Goal: Find contact information: Find contact information

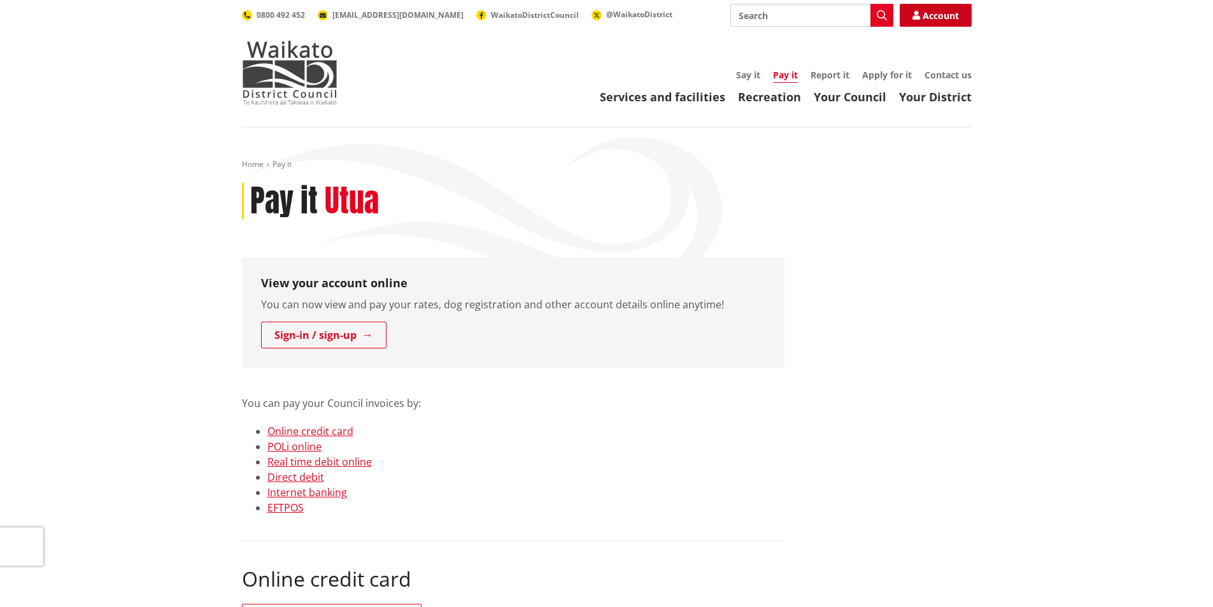
click at [934, 18] on link "Account" at bounding box center [935, 15] width 72 height 23
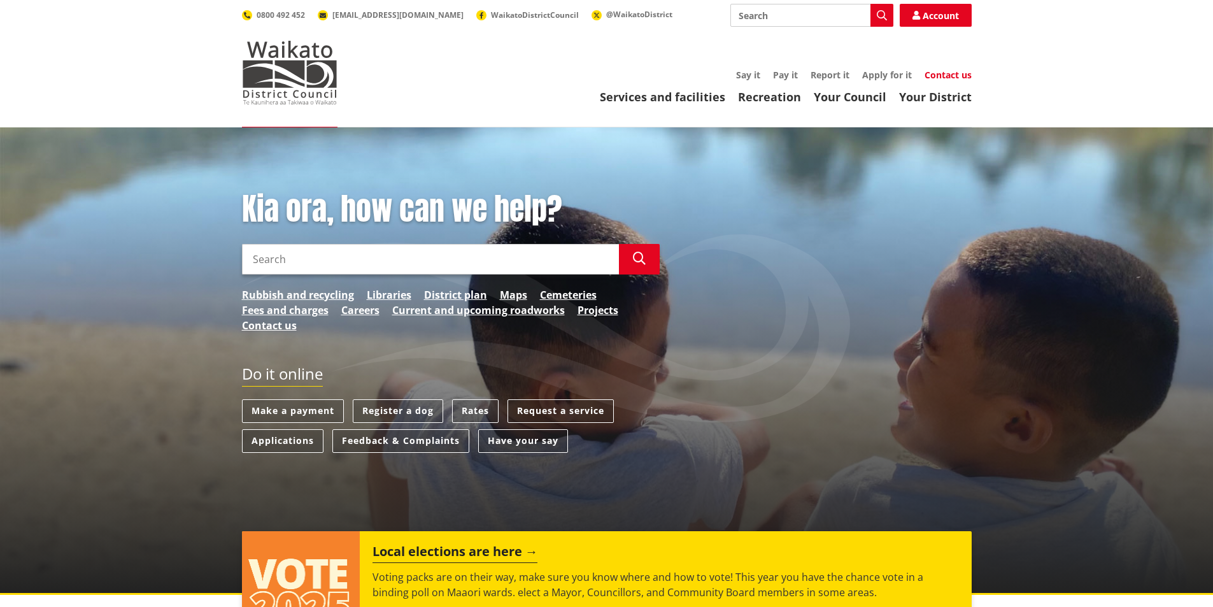
click at [937, 73] on link "Contact us" at bounding box center [947, 75] width 47 height 12
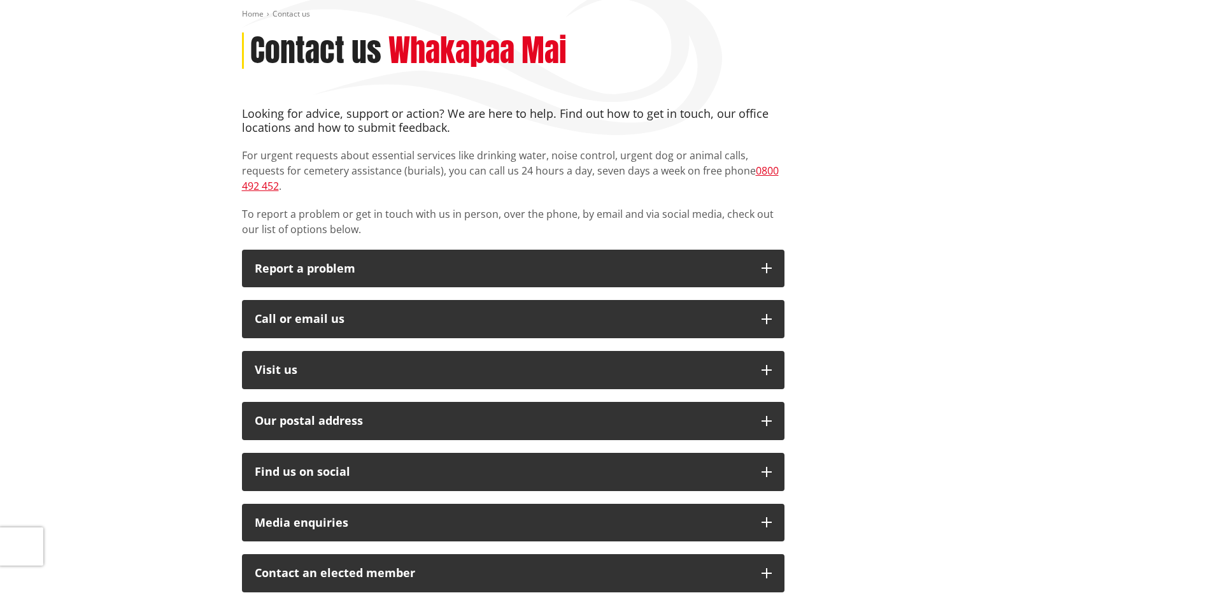
scroll to position [191, 0]
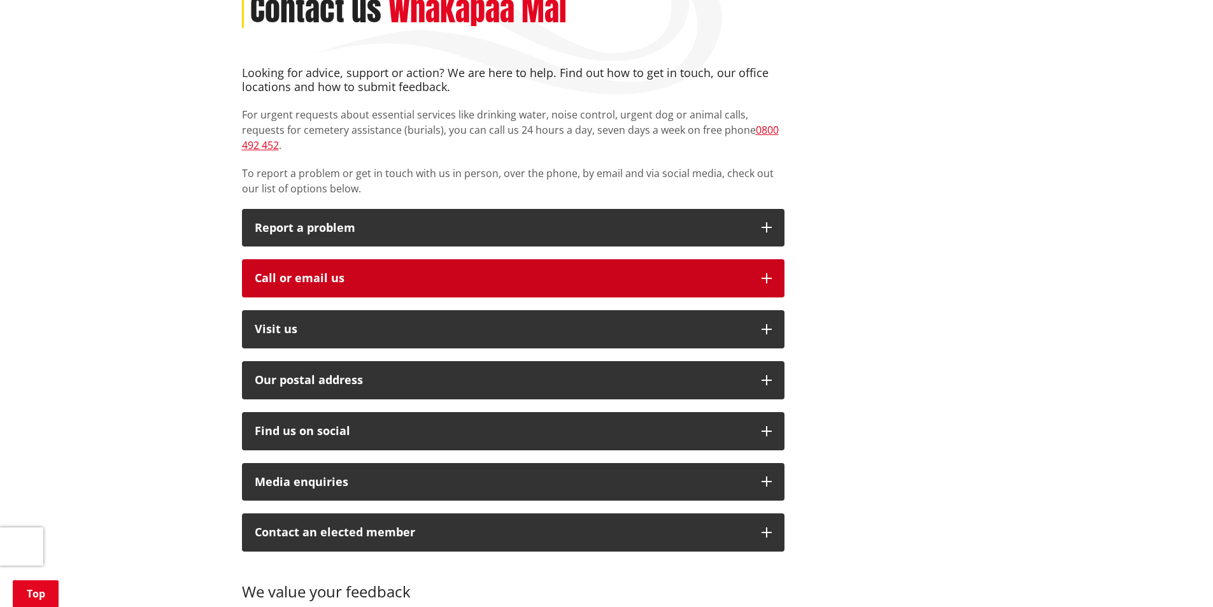
click at [770, 273] on icon "button" at bounding box center [766, 278] width 10 height 10
